Goal: Task Accomplishment & Management: Use online tool/utility

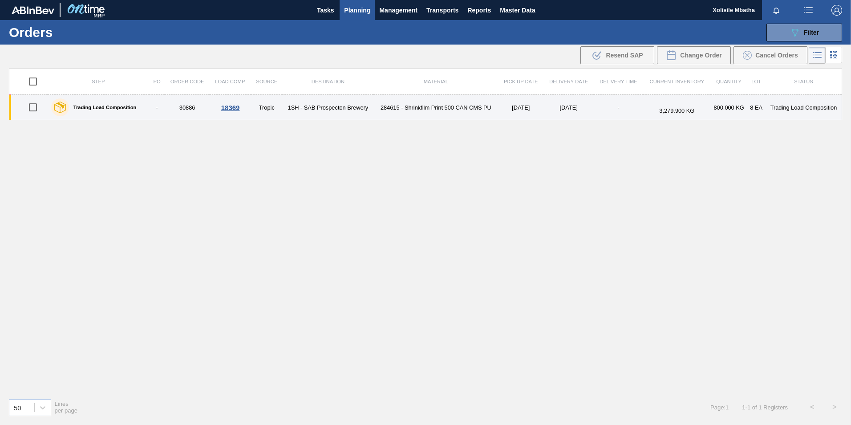
click at [229, 110] on div "18369" at bounding box center [230, 108] width 39 height 8
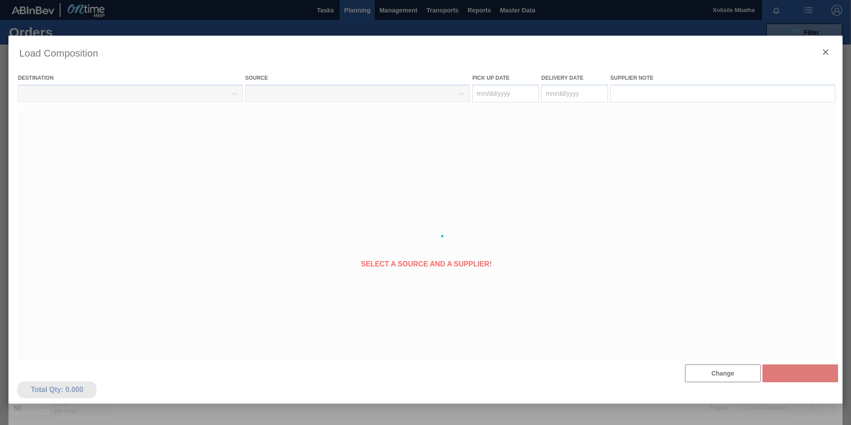
type Date "[DATE]"
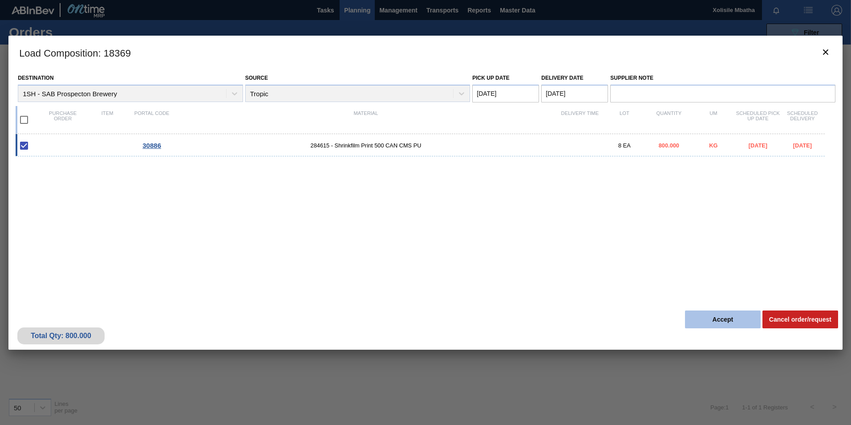
click at [718, 323] on button "Accept" at bounding box center [723, 319] width 76 height 18
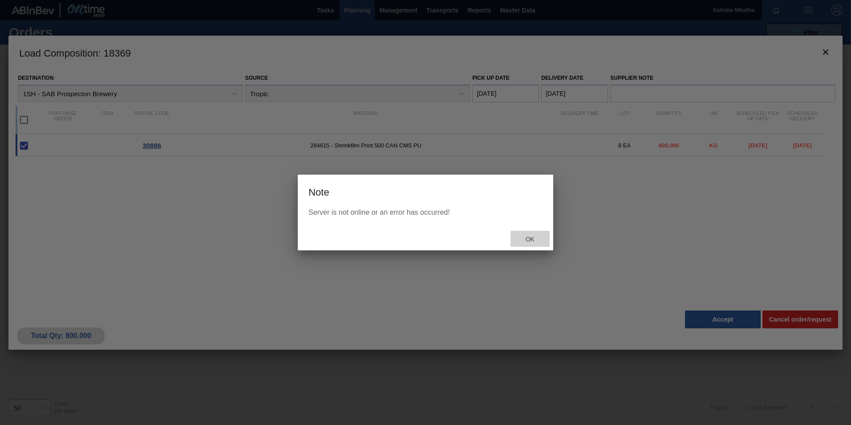
click at [529, 240] on span "Ok" at bounding box center [530, 239] width 23 height 7
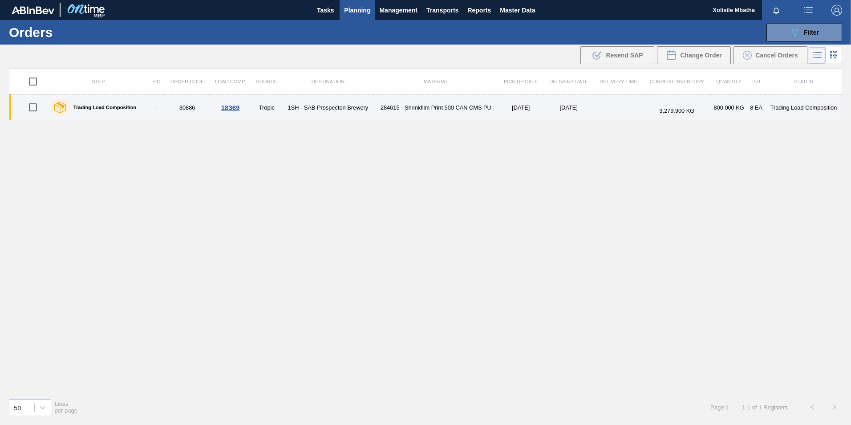
click at [230, 107] on div "18369" at bounding box center [230, 108] width 39 height 8
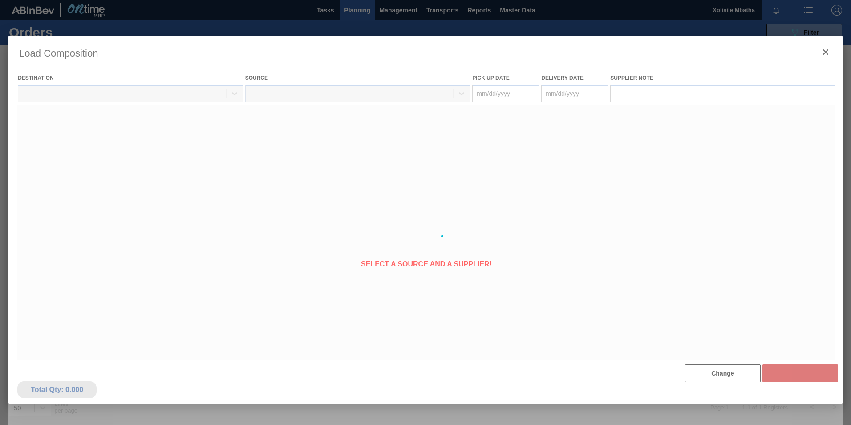
type Date "[DATE]"
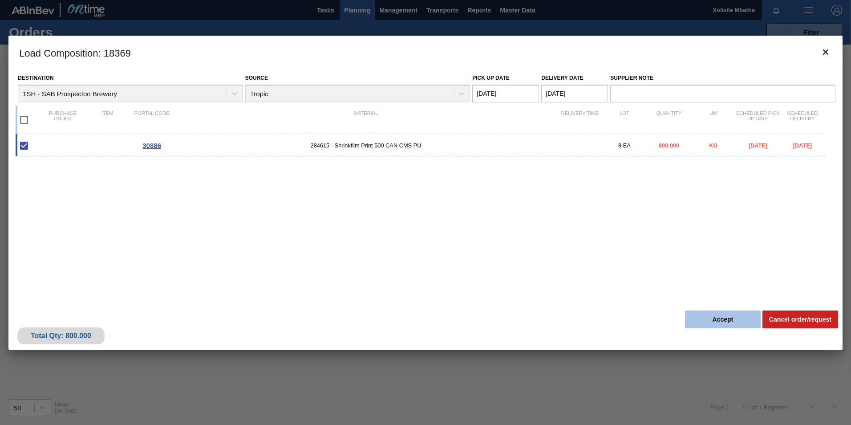
click at [701, 320] on button "Accept" at bounding box center [723, 319] width 76 height 18
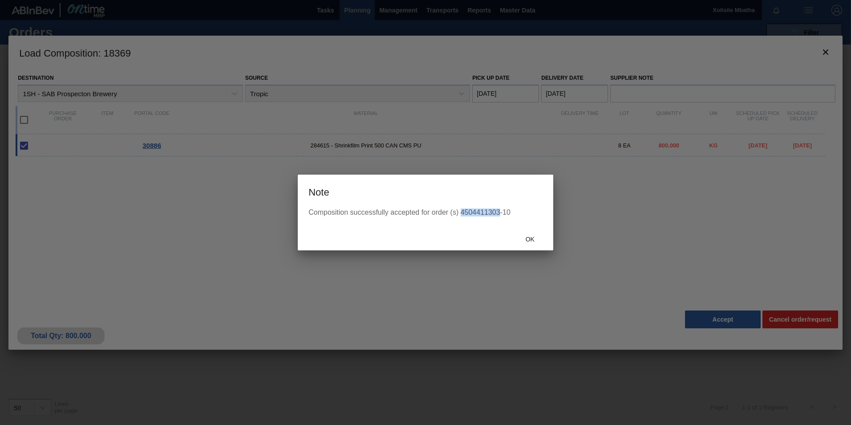
drag, startPoint x: 500, startPoint y: 213, endPoint x: 460, endPoint y: 214, distance: 39.2
click at [460, 214] on div "Composition successfully accepted for order (s) 4504411303-10" at bounding box center [426, 212] width 234 height 8
copy div "4504411303"
